Goal: Navigation & Orientation: Find specific page/section

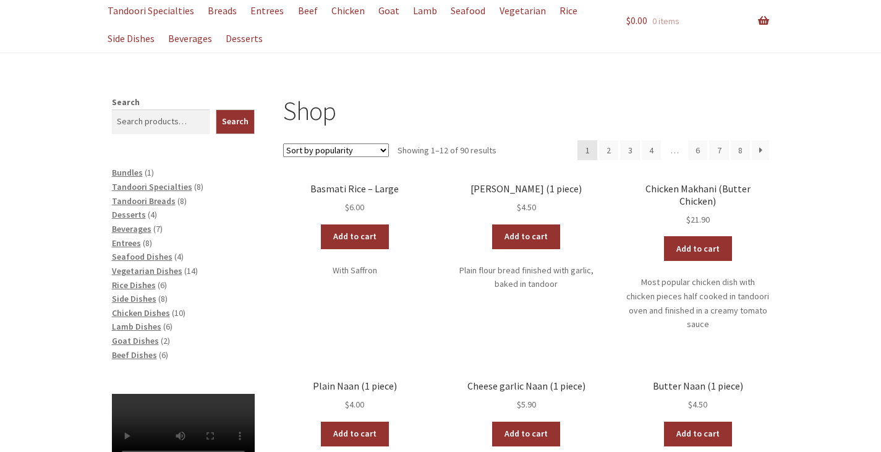
scroll to position [124, 0]
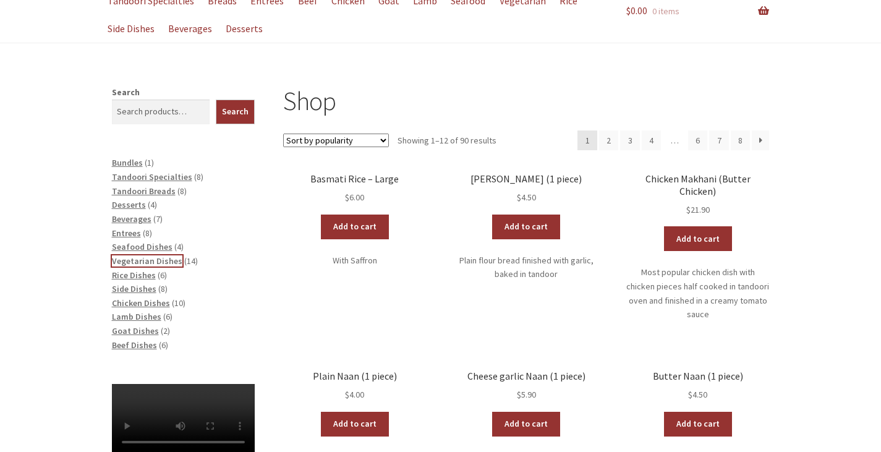
click at [121, 259] on span "Vegetarian Dishes" at bounding box center [147, 260] width 71 height 11
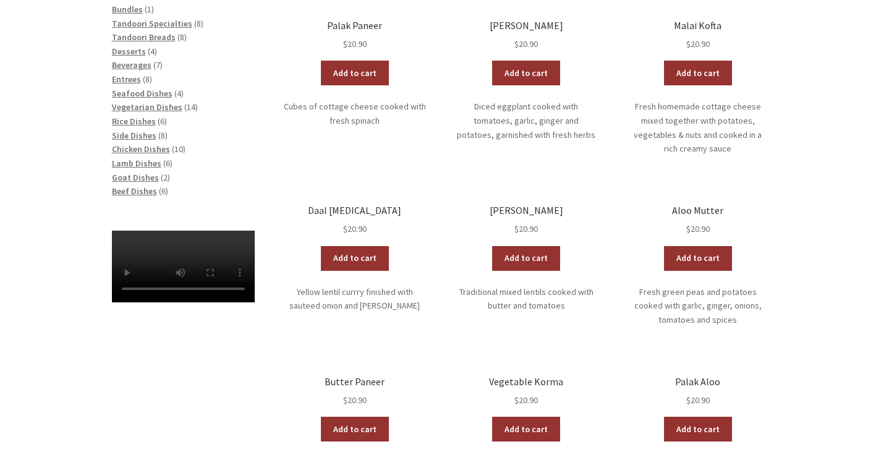
scroll to position [309, 0]
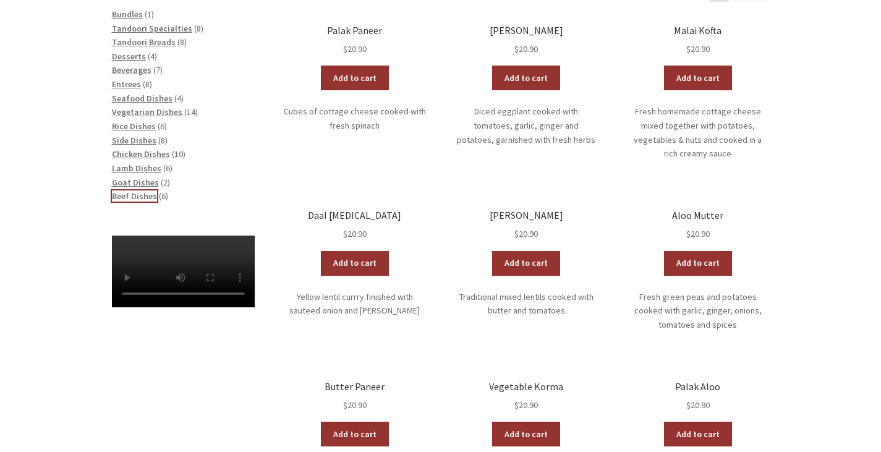
click at [125, 192] on span "Beef Dishes" at bounding box center [134, 195] width 45 height 11
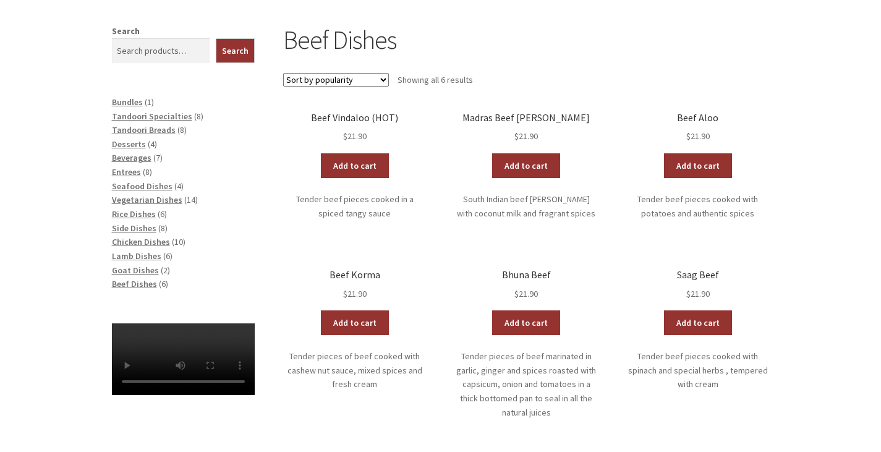
scroll to position [124, 0]
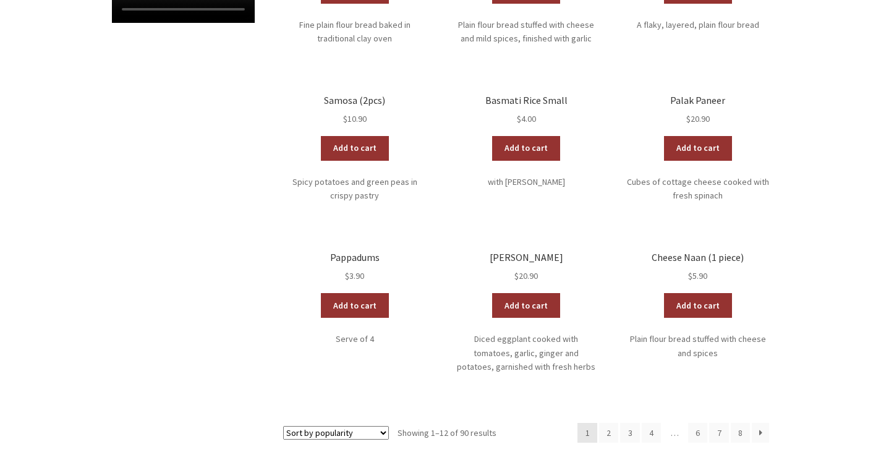
scroll to position [709, 0]
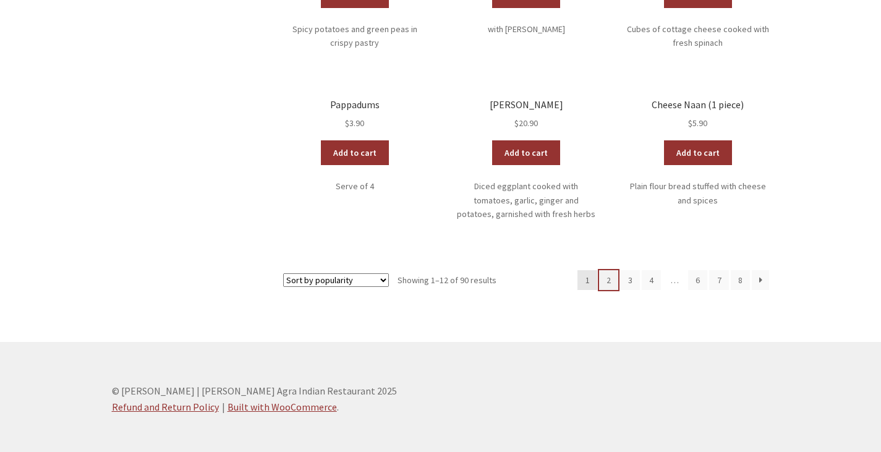
click at [614, 270] on link "2" at bounding box center [609, 280] width 20 height 20
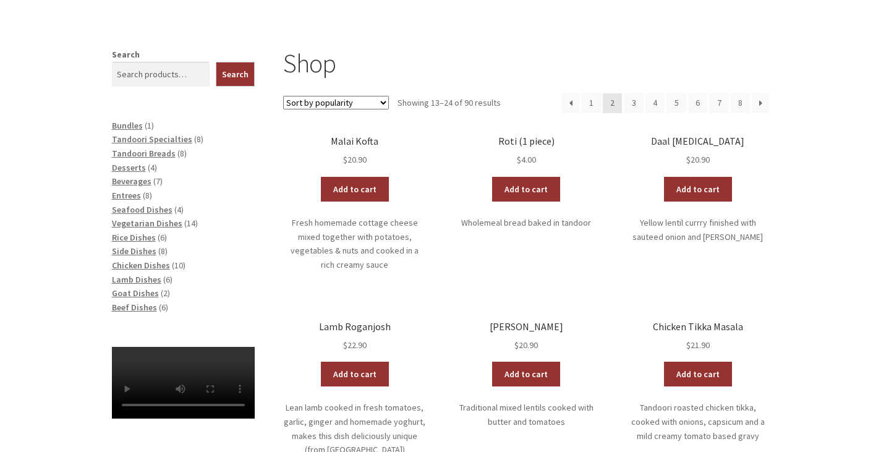
scroll to position [247, 0]
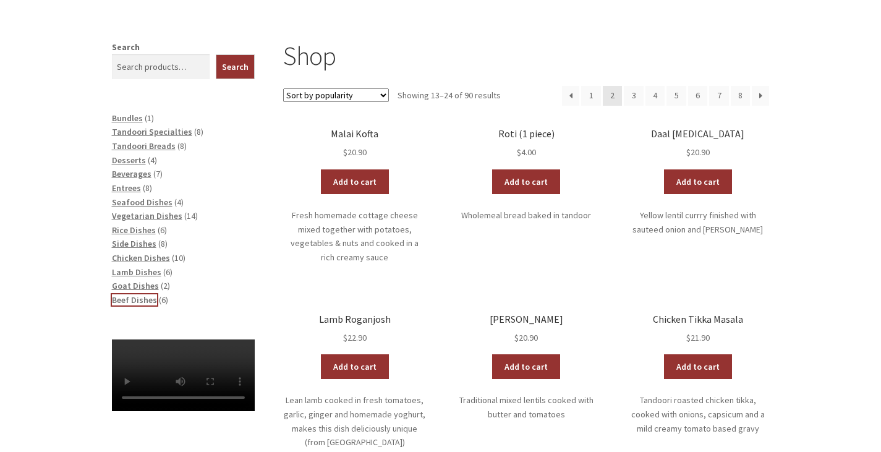
click at [128, 300] on span "Beef Dishes" at bounding box center [134, 299] width 45 height 11
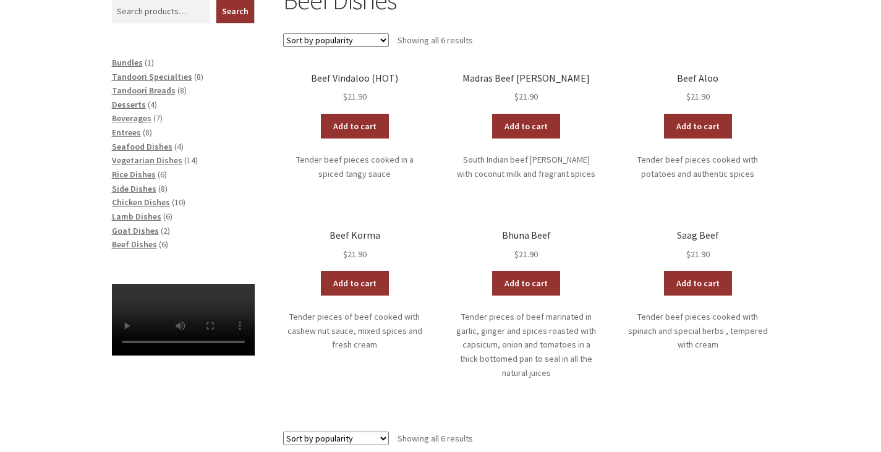
scroll to position [260, 0]
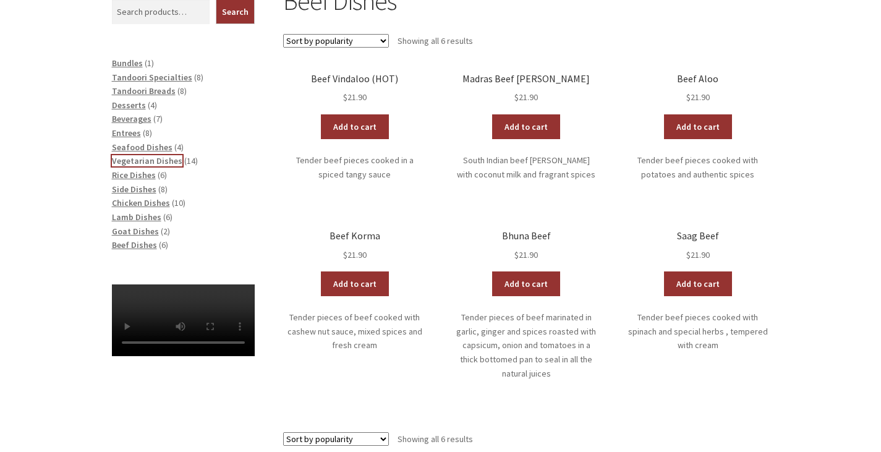
click at [137, 160] on span "Vegetarian Dishes" at bounding box center [147, 160] width 71 height 11
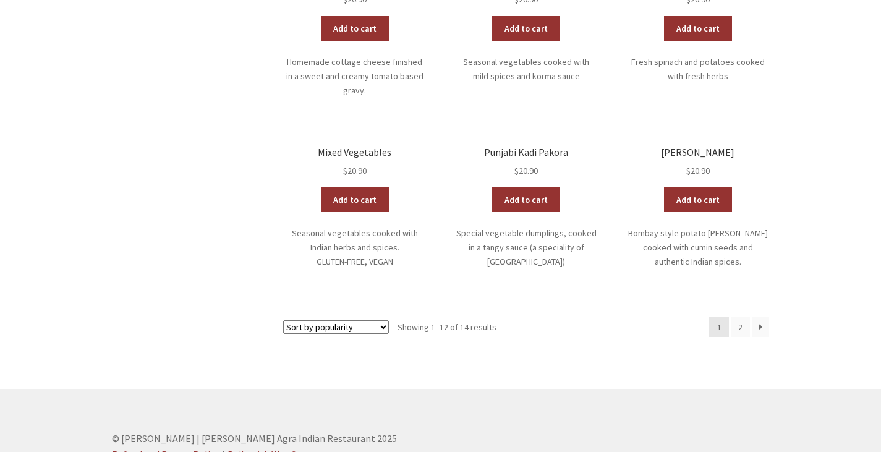
scroll to position [742, 0]
